Goal: Check status

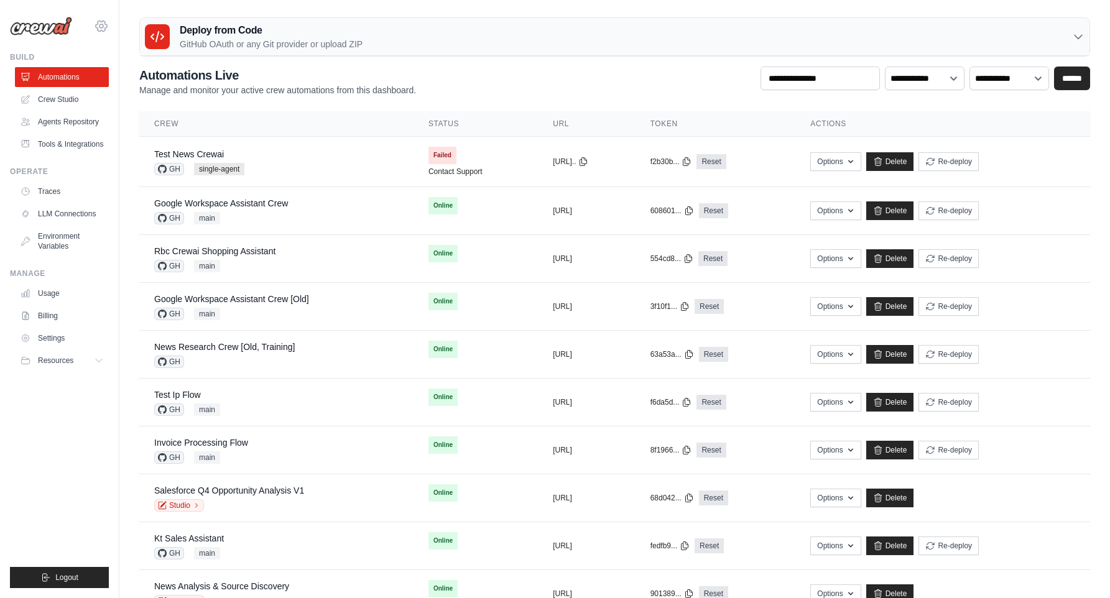
click at [98, 29] on icon at bounding box center [101, 26] width 11 height 11
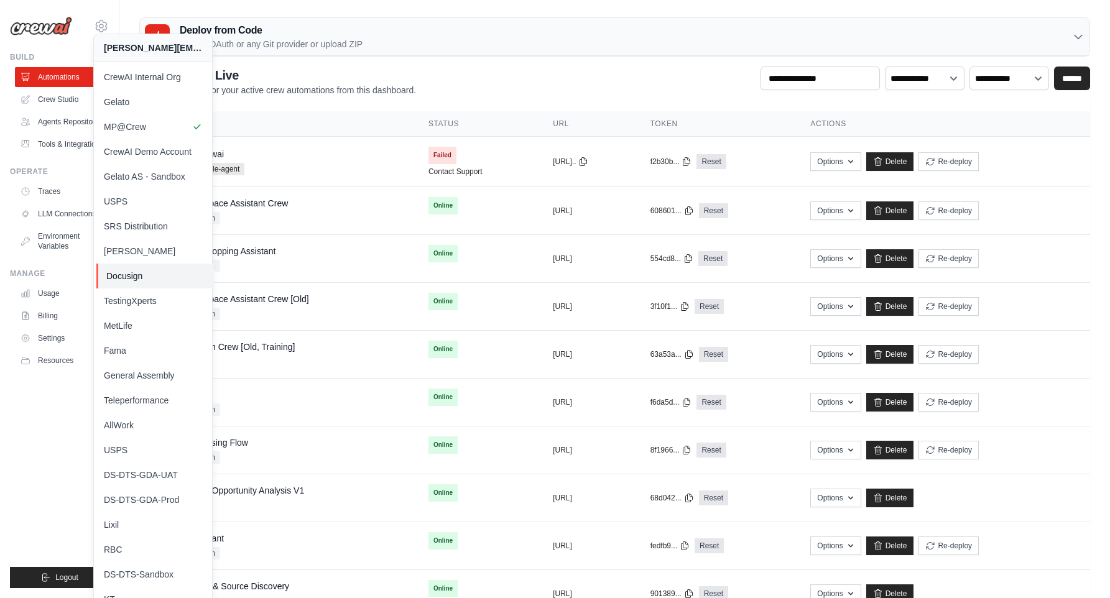
click at [168, 277] on span "Docusign" at bounding box center [155, 276] width 98 height 12
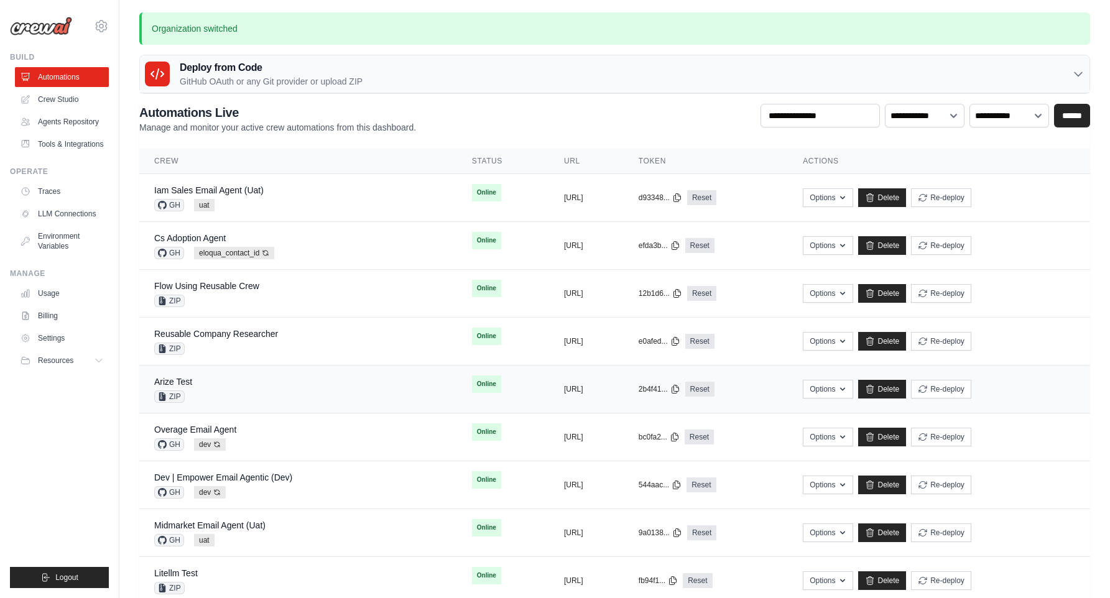
scroll to position [192, 0]
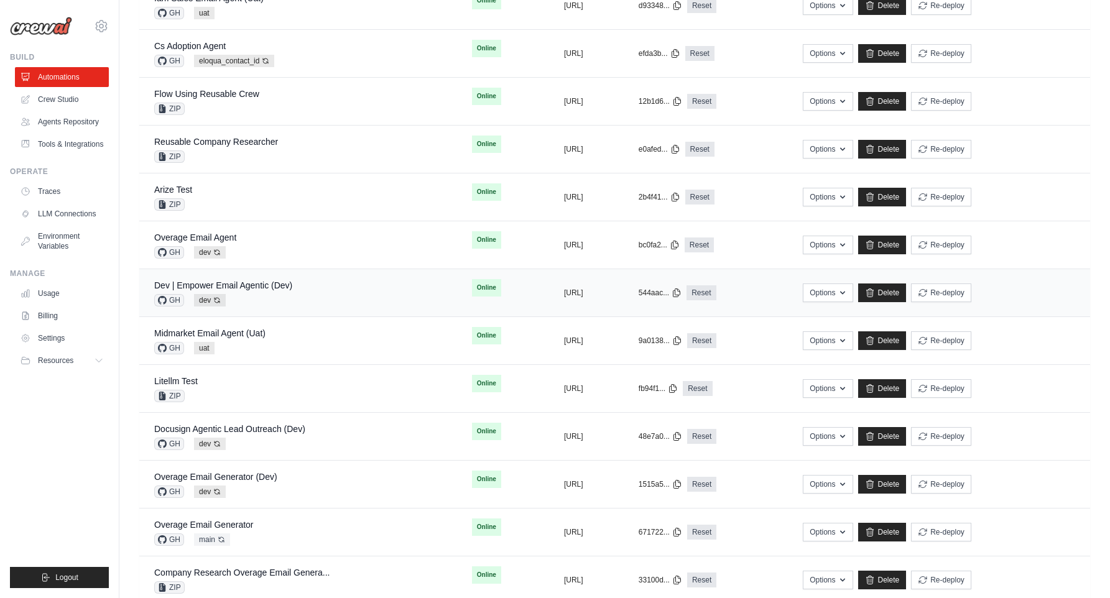
click at [293, 293] on div "Dev | Empower Email Agentic (Dev) GH dev Auto-deploy enabled" at bounding box center [298, 292] width 288 height 27
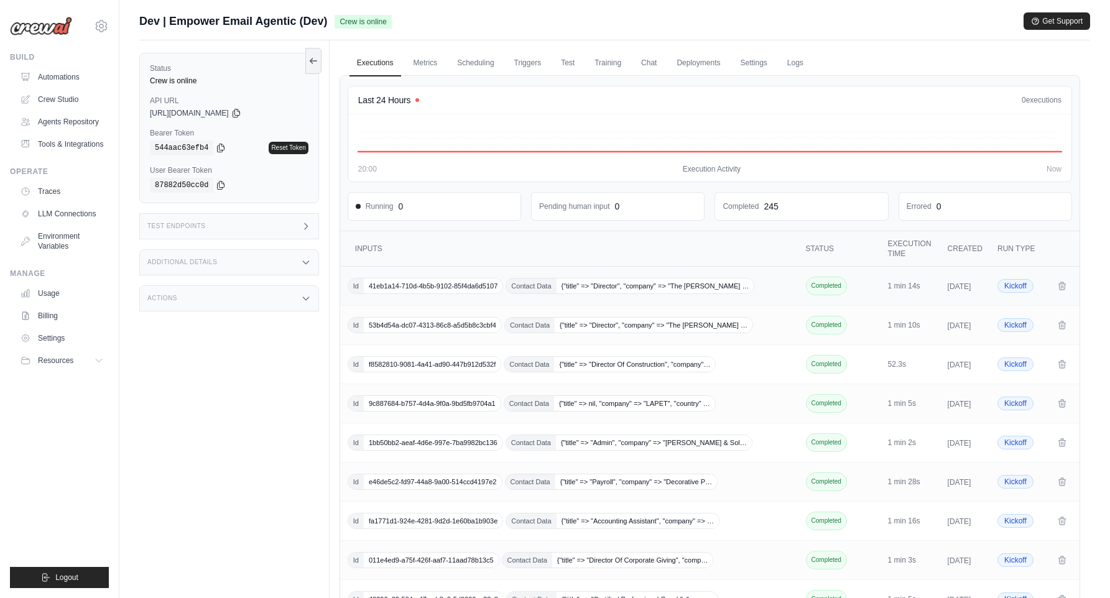
click at [600, 292] on span "{"title" => "Director", "company" => "The Marian …" at bounding box center [655, 286] width 198 height 15
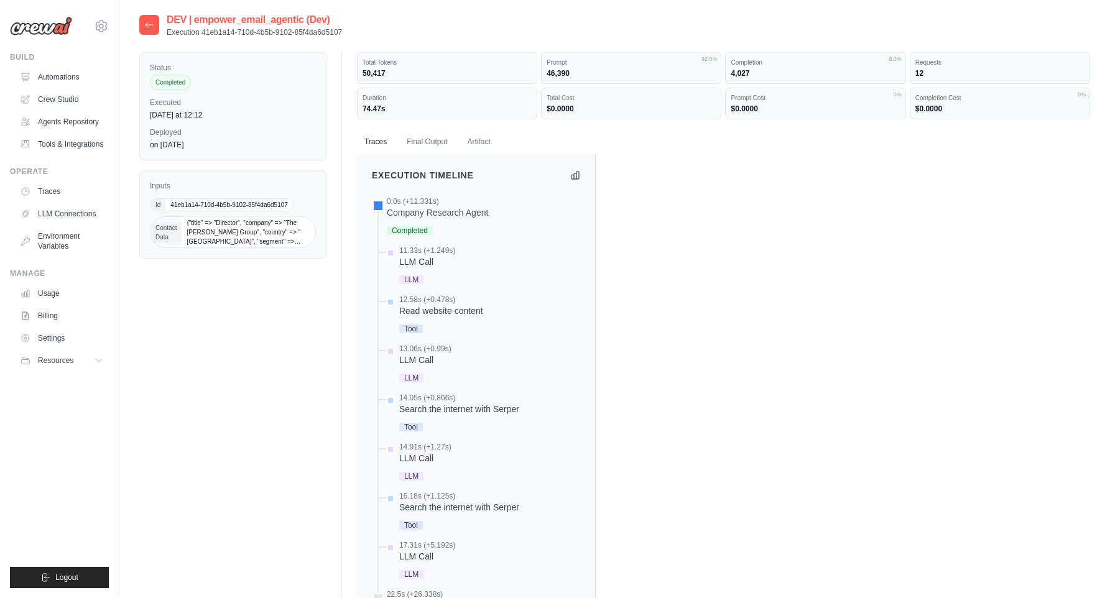
click at [139, 23] on div at bounding box center [149, 25] width 20 height 20
click at [149, 24] on icon at bounding box center [149, 25] width 10 height 10
